Goal: Navigation & Orientation: Find specific page/section

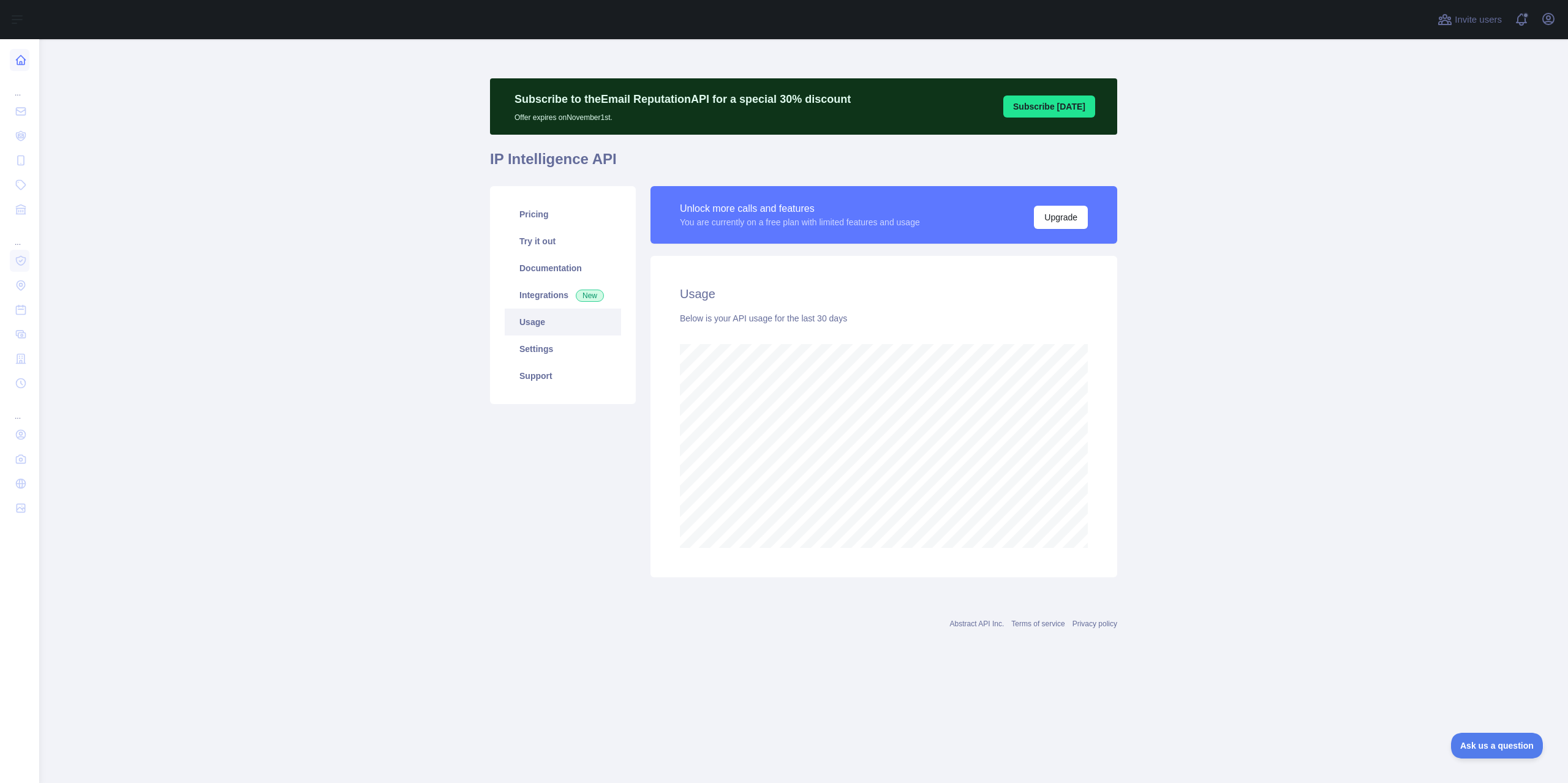
scroll to position [611700, 610971]
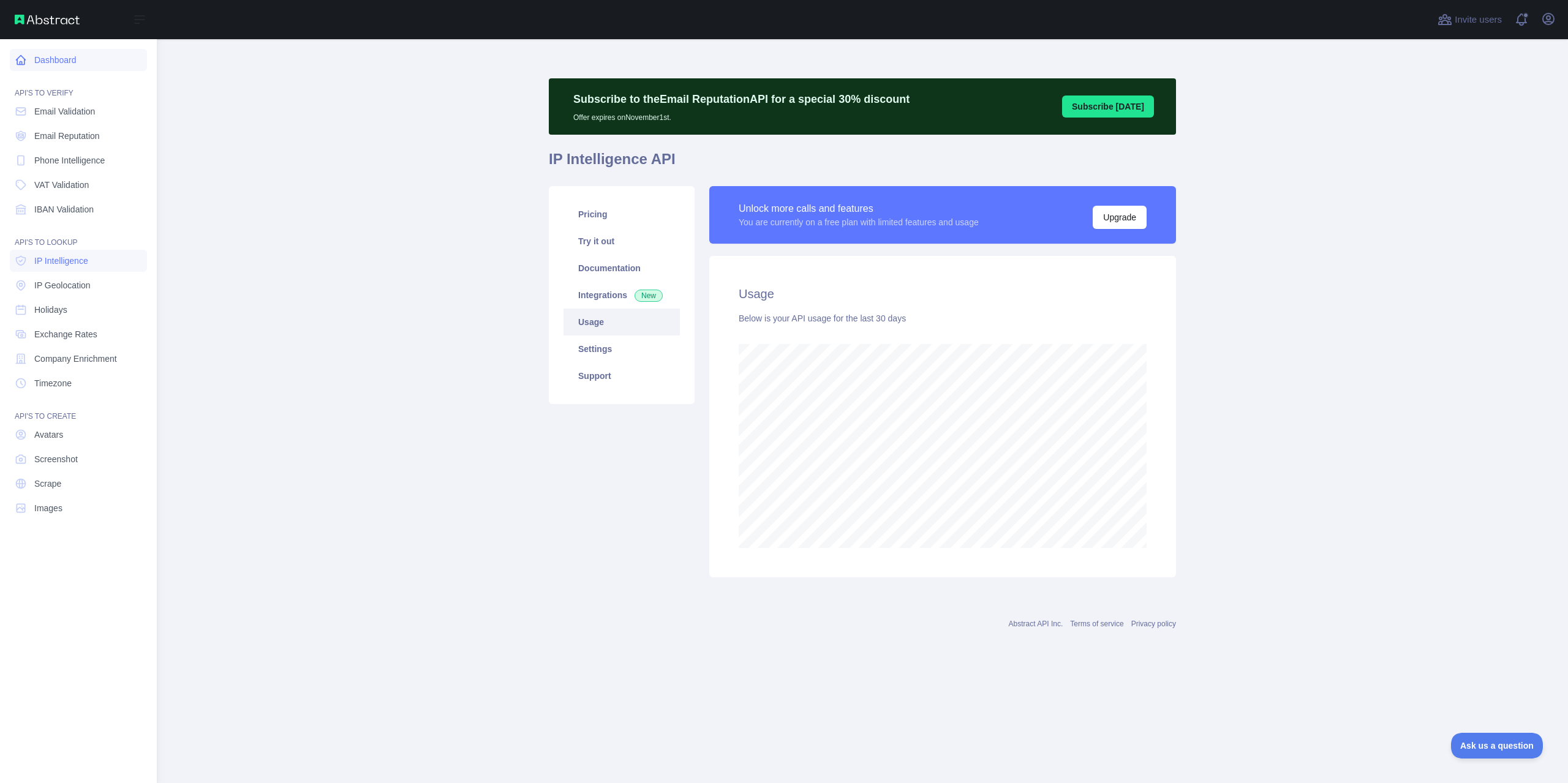
click at [22, 60] on icon at bounding box center [20, 60] width 12 height 12
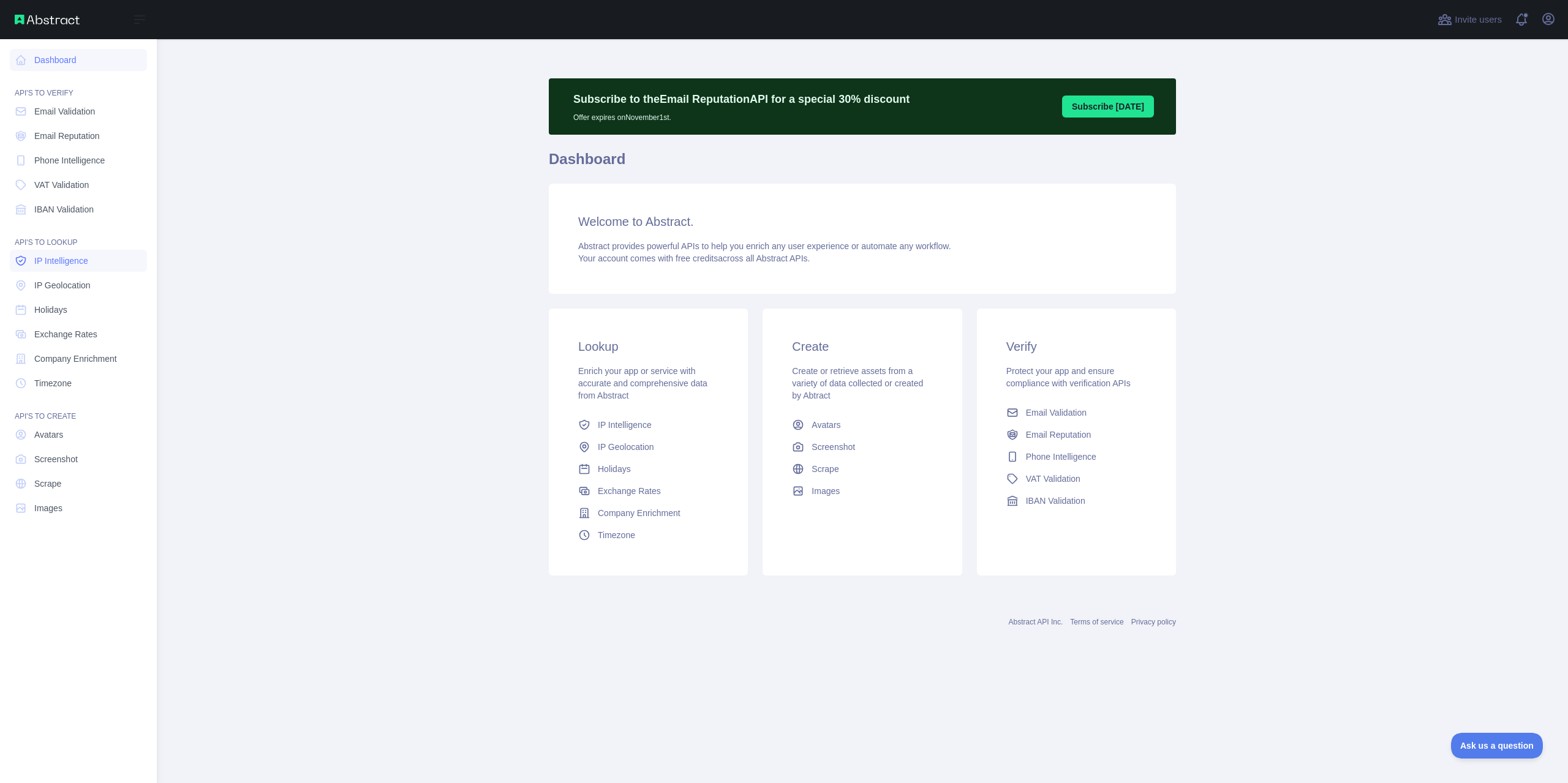
click at [57, 259] on span "IP Intelligence" at bounding box center [61, 261] width 54 height 12
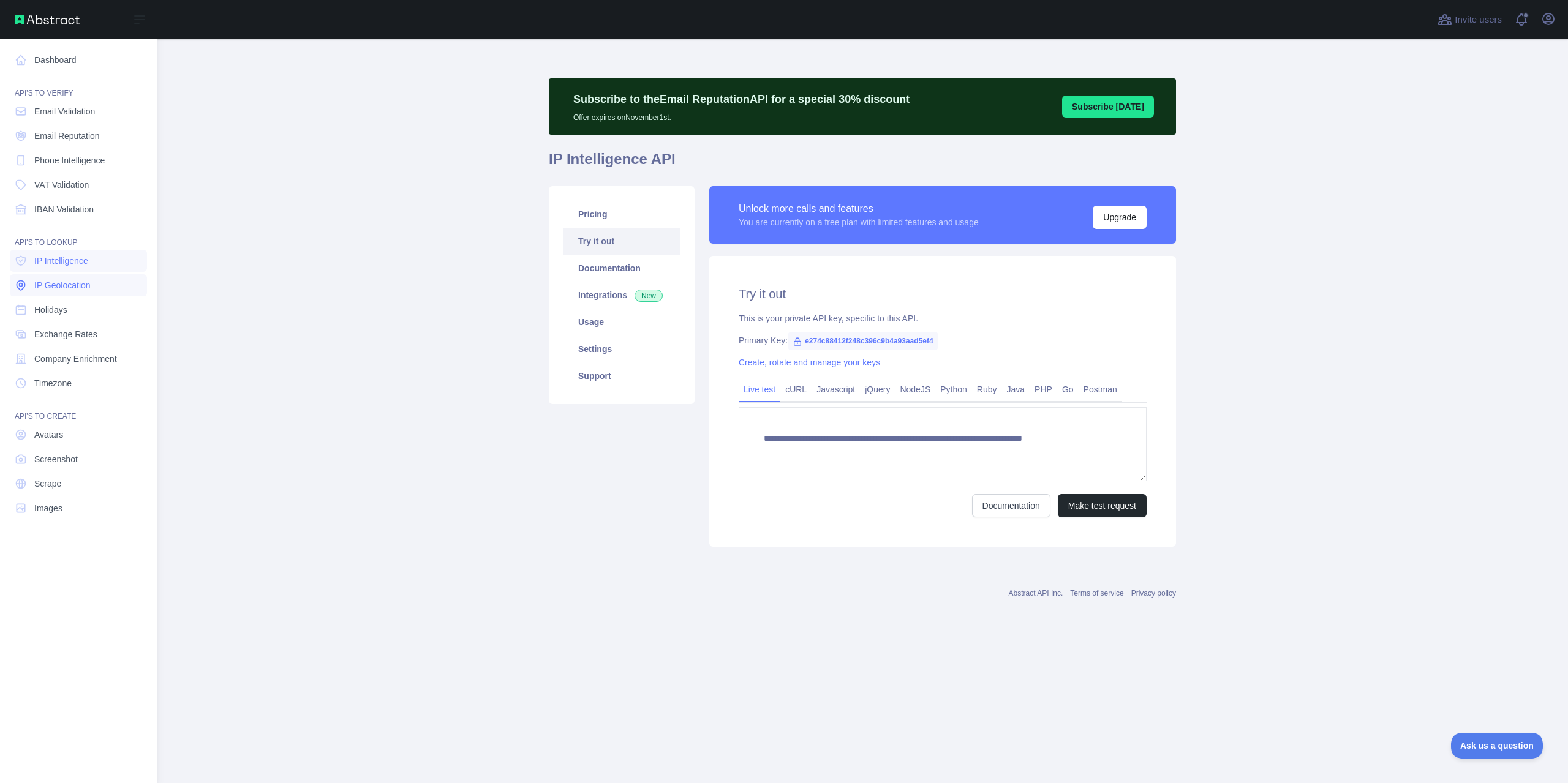
type textarea "**********"
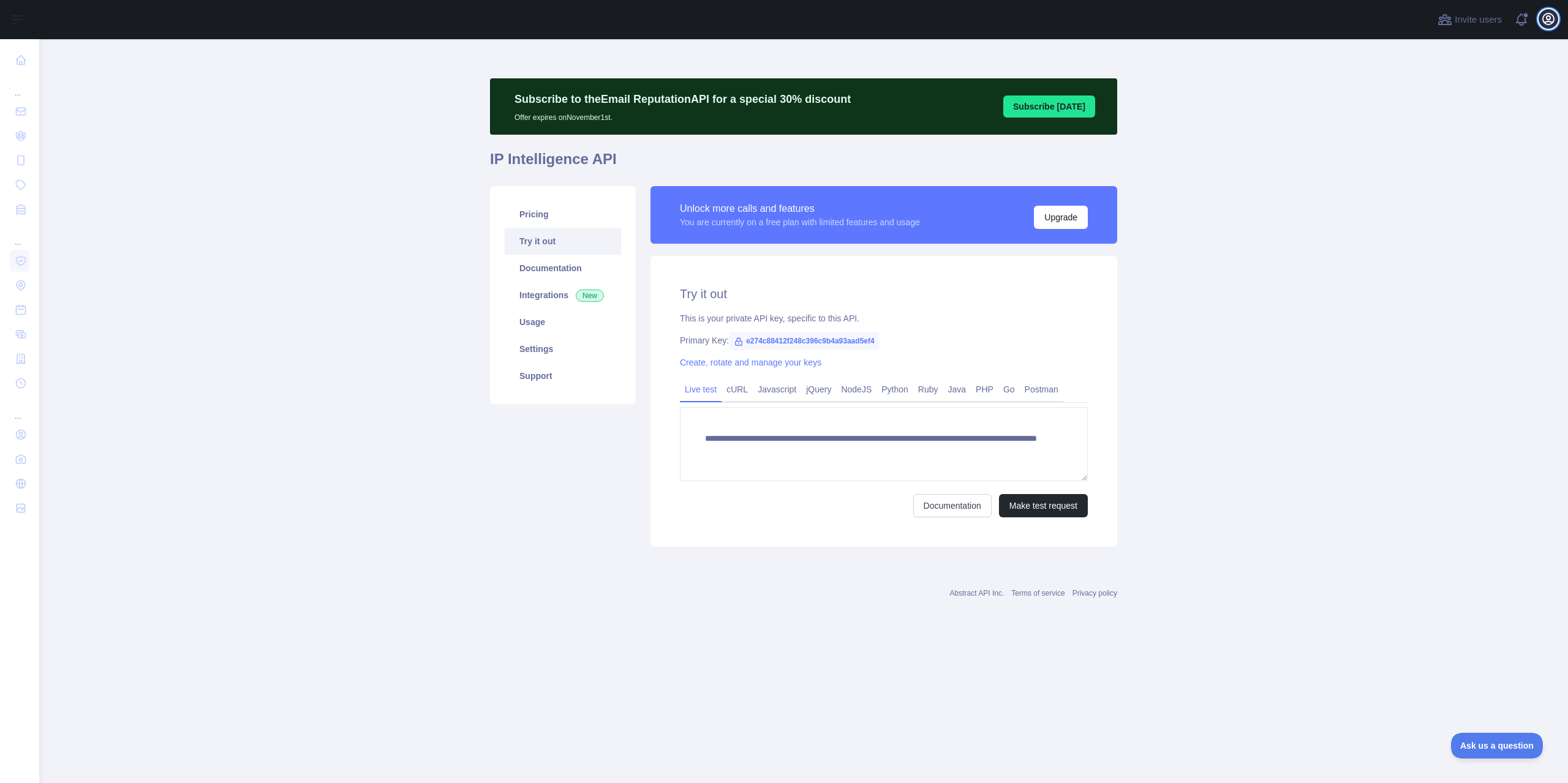
click at [1549, 19] on icon "button" at bounding box center [1548, 19] width 11 height 11
click at [530, 321] on link "Usage" at bounding box center [563, 322] width 117 height 27
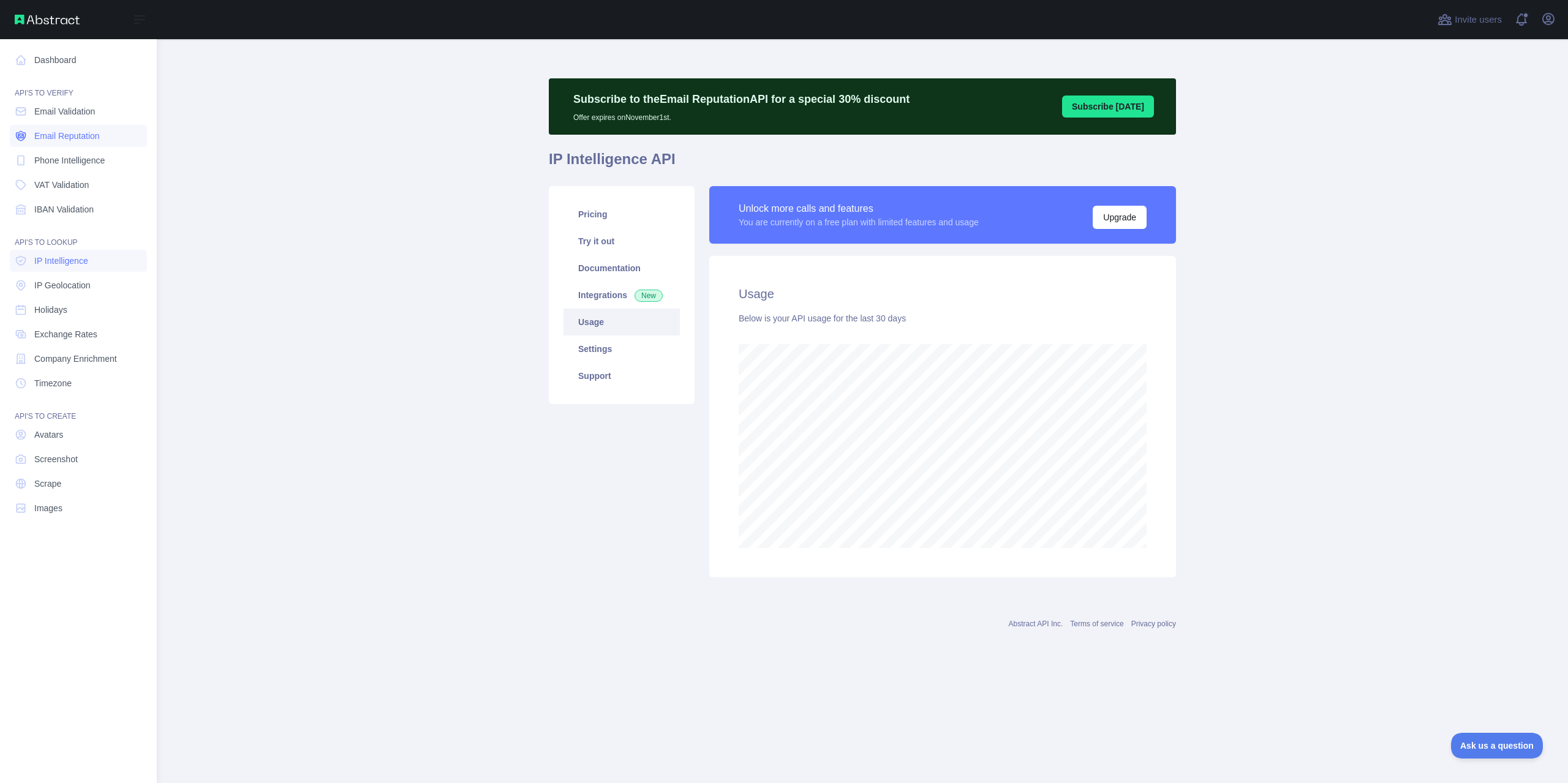
scroll to position [744, 1411]
click at [73, 292] on link "IP Geolocation" at bounding box center [79, 285] width 137 height 22
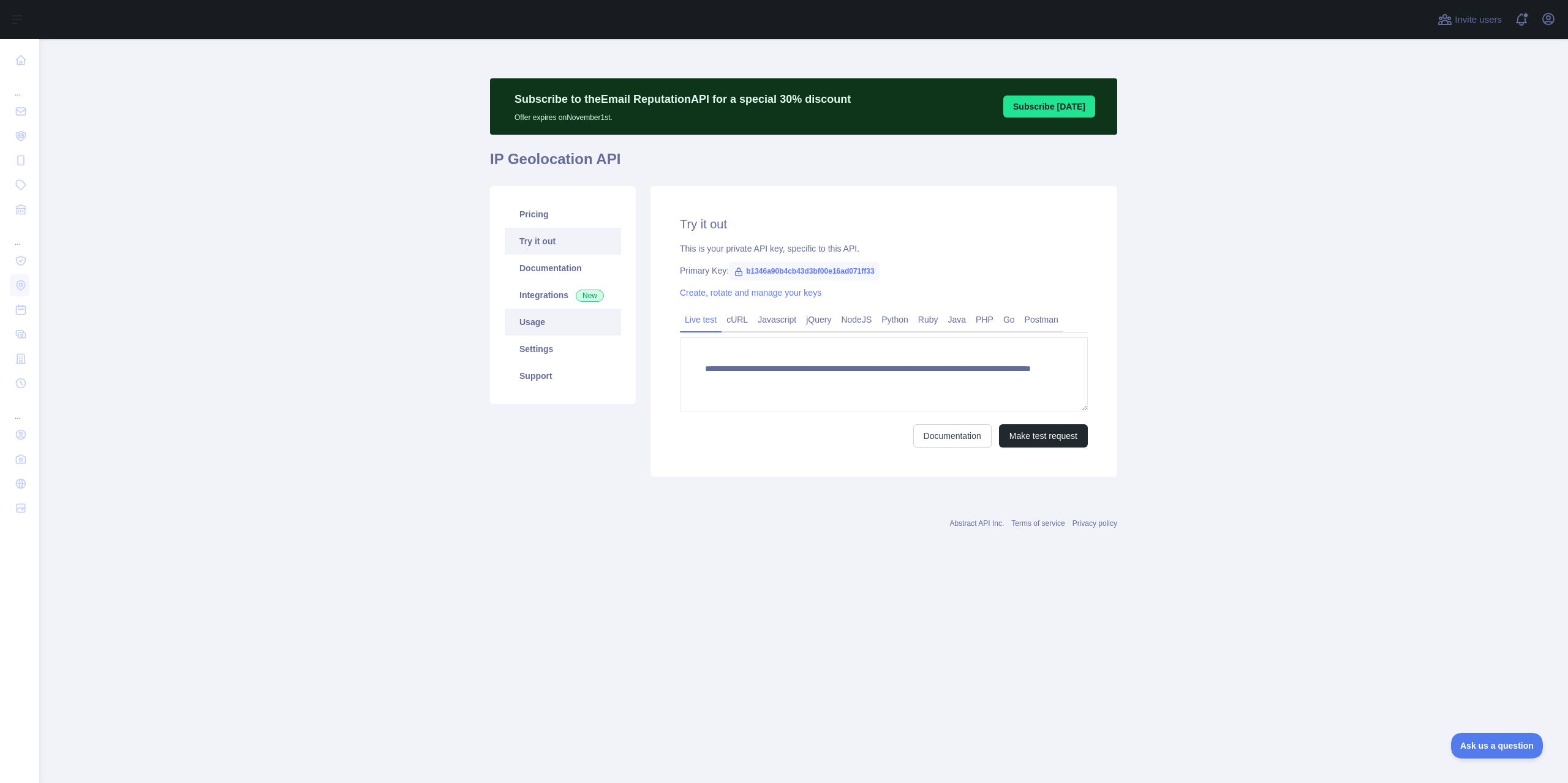
click at [551, 328] on link "Usage" at bounding box center [563, 322] width 117 height 27
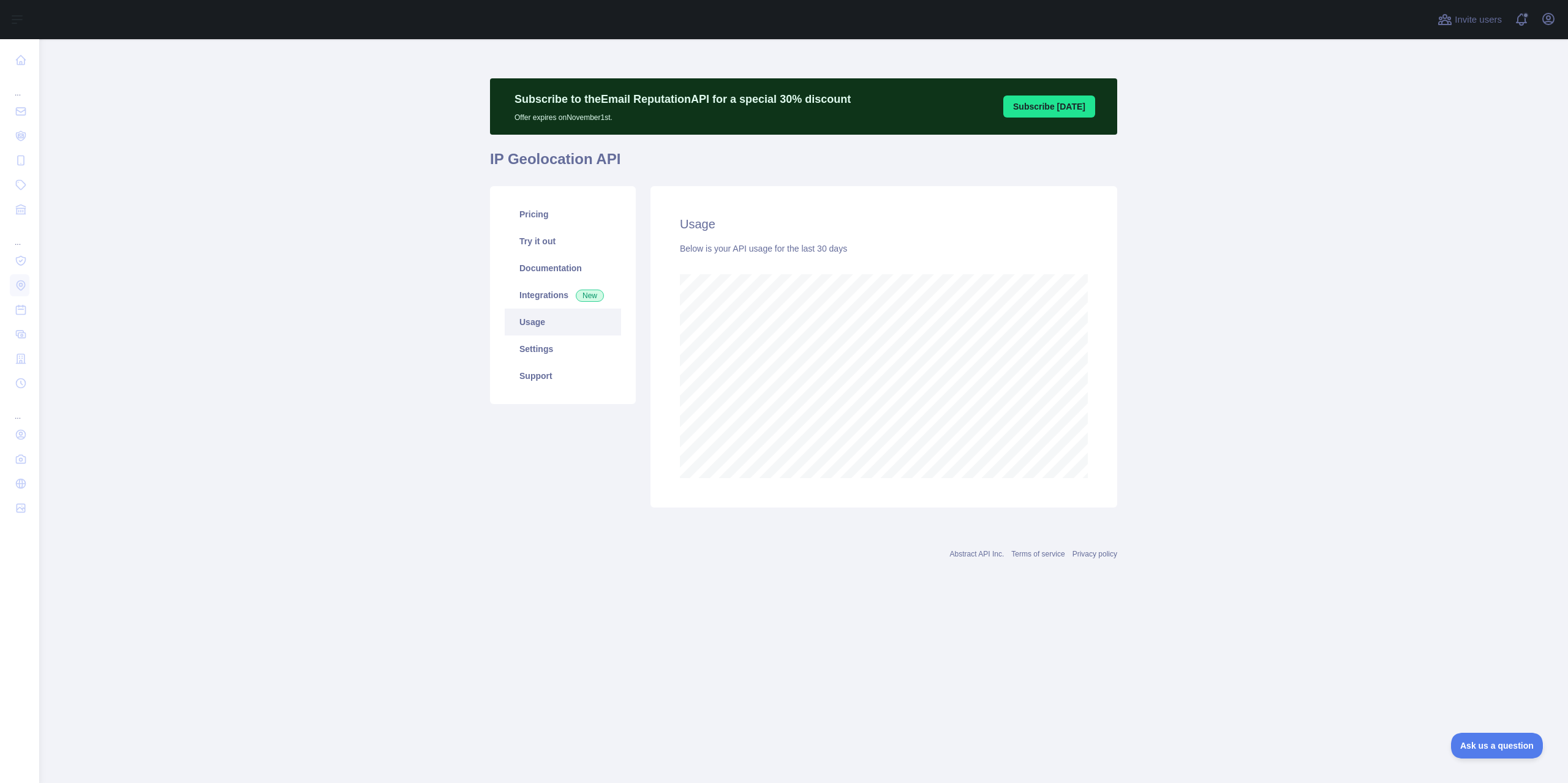
scroll to position [744, 1528]
click at [533, 545] on div "Abstract API Inc. Terms of service Privacy policy" at bounding box center [803, 547] width 627 height 44
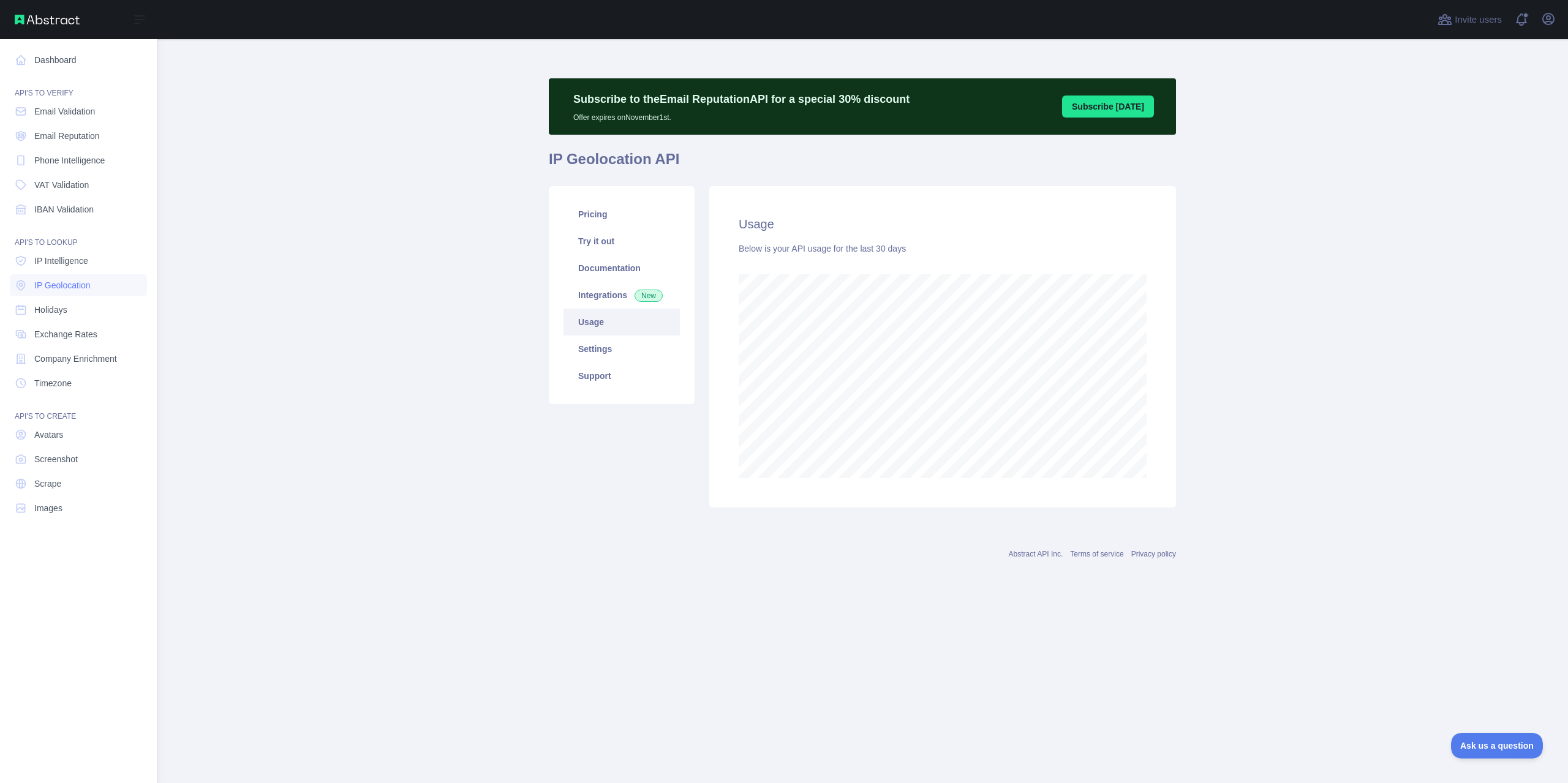
scroll to position [611700, 610853]
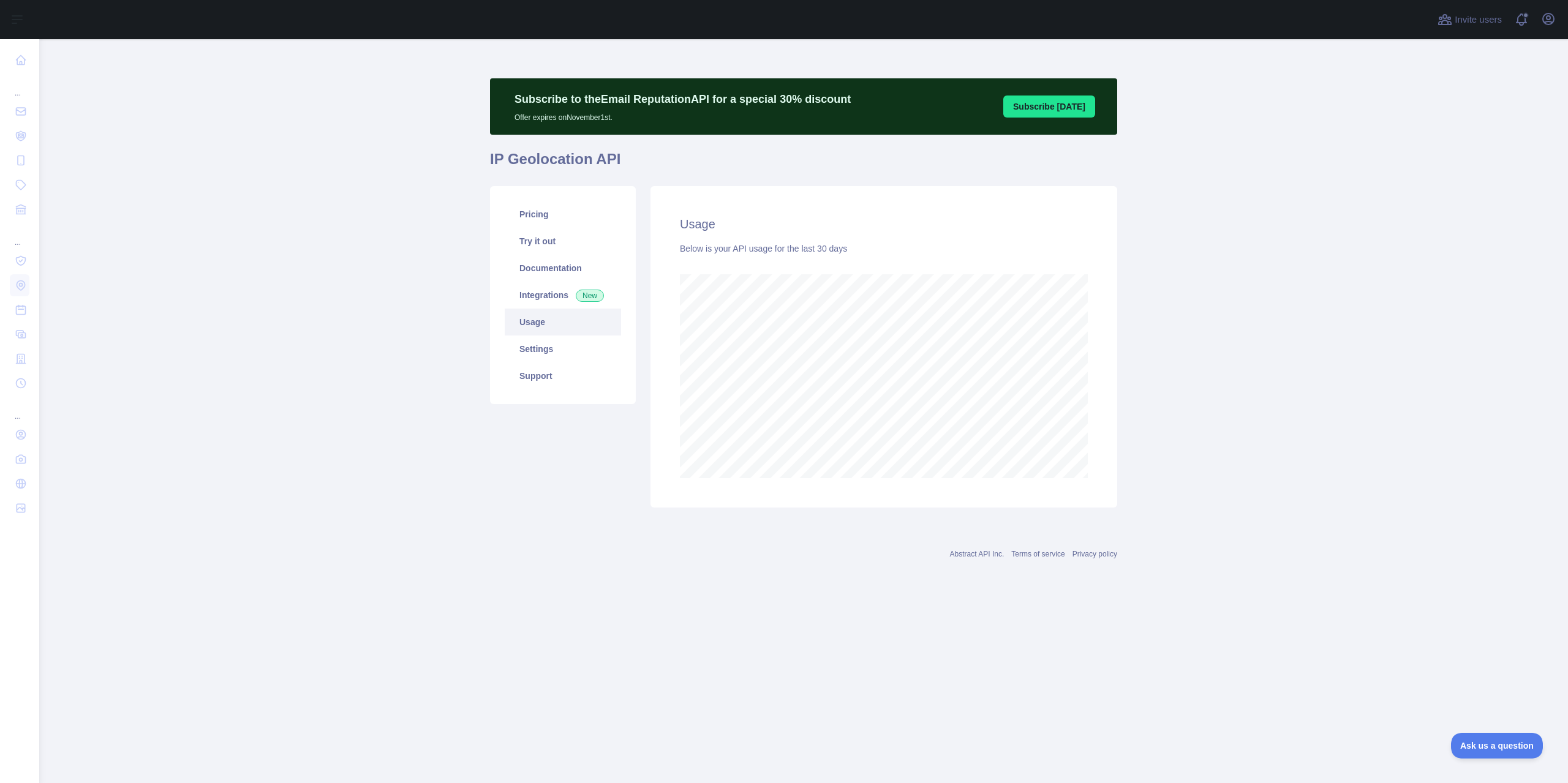
click at [210, 340] on main "Subscribe to the Email Reputation API for a special 30 % discount Offer expires…" at bounding box center [803, 411] width 1528 height 744
